Goal: Check status

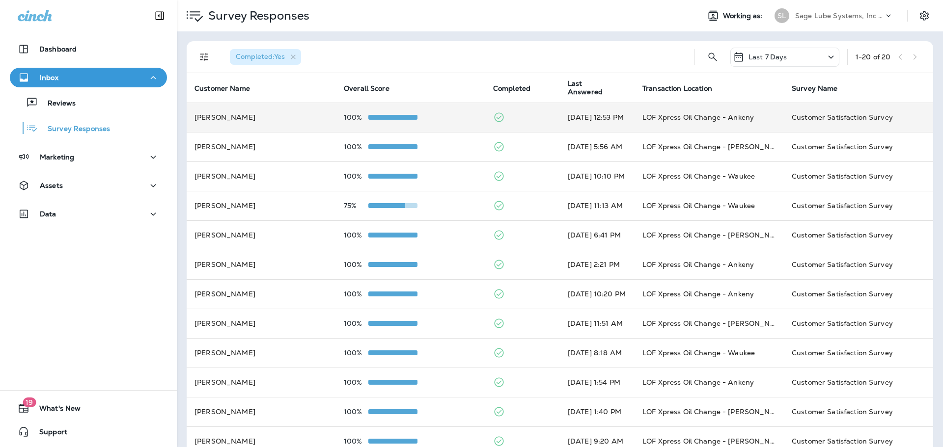
click at [422, 123] on td "100%" at bounding box center [410, 117] width 149 height 29
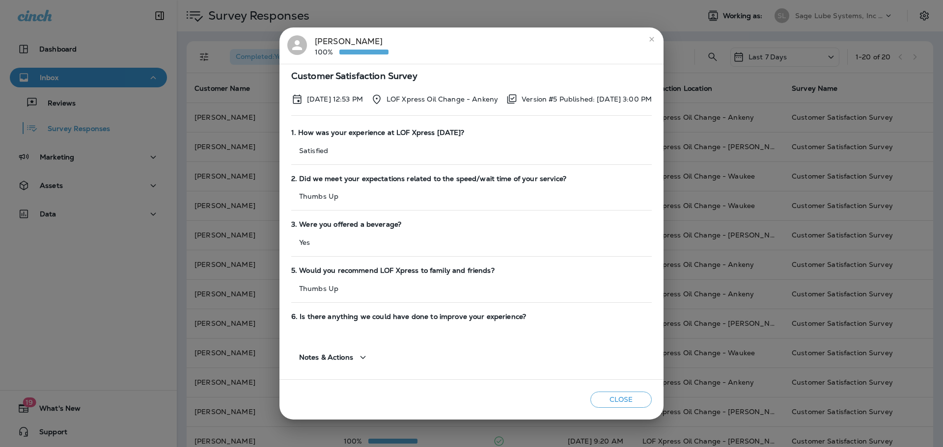
click at [655, 42] on icon "close" at bounding box center [652, 39] width 8 height 8
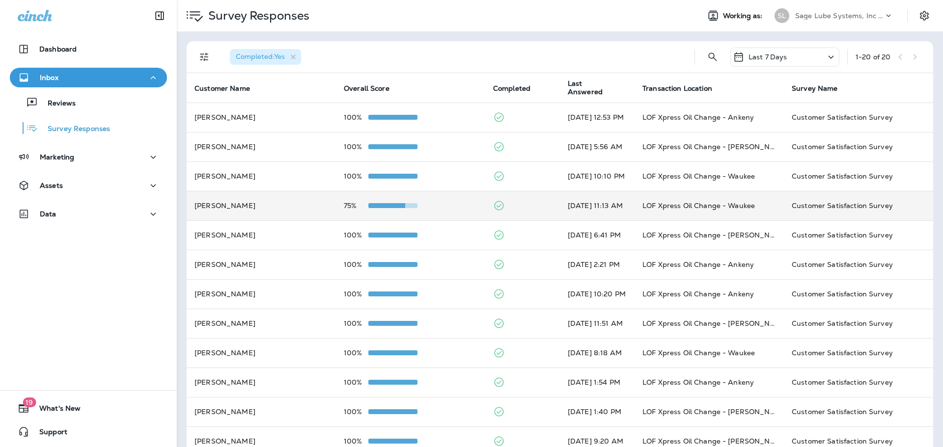
click at [434, 207] on div "75%" at bounding box center [411, 206] width 134 height 8
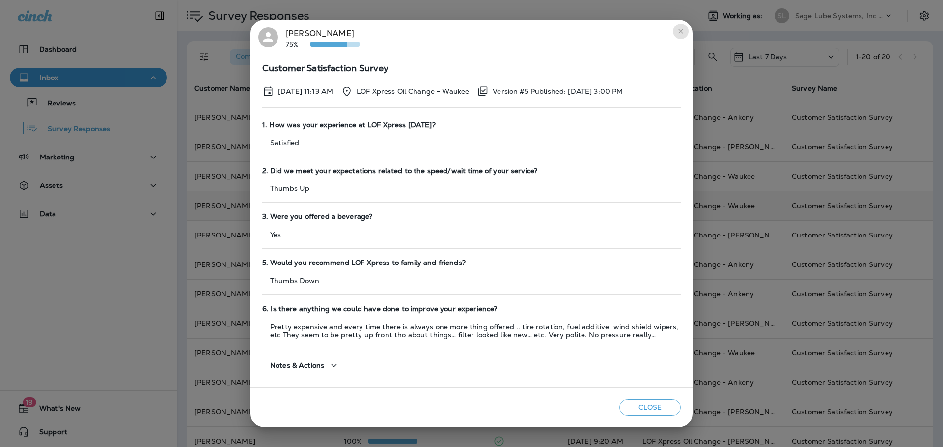
click at [680, 32] on icon "close" at bounding box center [680, 31] width 4 height 4
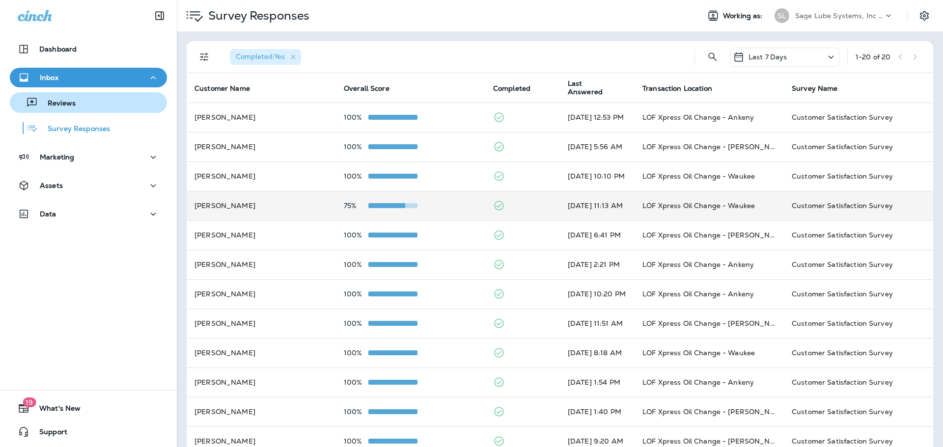
click at [71, 111] on button "Reviews" at bounding box center [88, 102] width 157 height 21
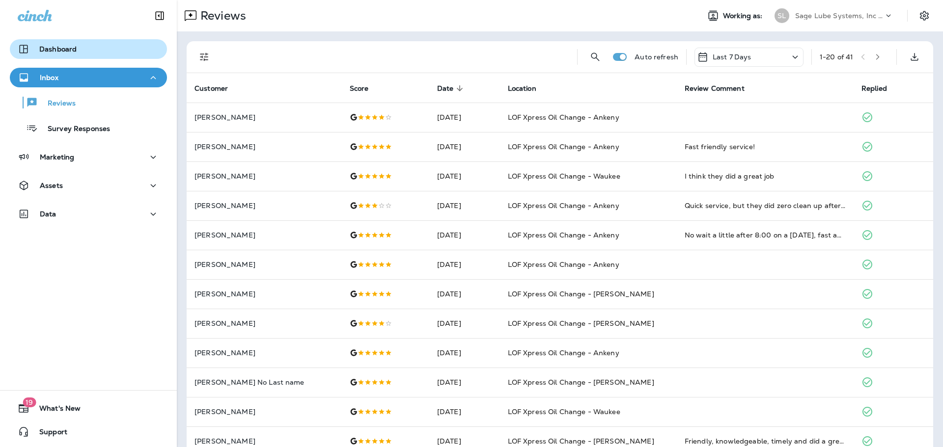
click at [82, 52] on div "Dashboard" at bounding box center [88, 49] width 141 height 12
